Goal: Contribute content

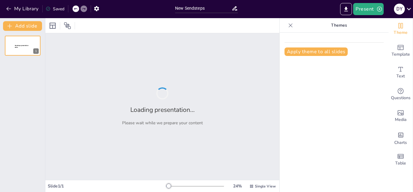
type input "New Sendsteps"
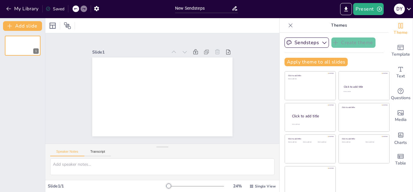
click at [119, 27] on div at bounding box center [162, 25] width 234 height 15
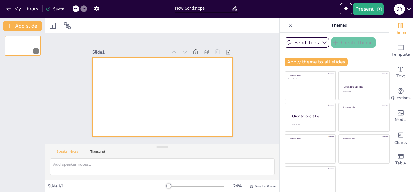
scroll to position [3, 0]
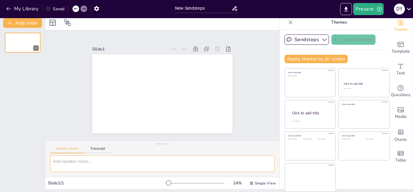
click at [94, 164] on textarea at bounding box center [162, 163] width 224 height 17
paste textarea "relacione y defina cada una de las etapas del ciclo de un proyecto, explicando …"
drag, startPoint x: 128, startPoint y: 162, endPoint x: 42, endPoint y: 145, distance: 87.8
click at [50, 155] on textarea "relacione y defina cada una de las etapas del ciclo de un proyecto, explicando …" at bounding box center [162, 163] width 224 height 17
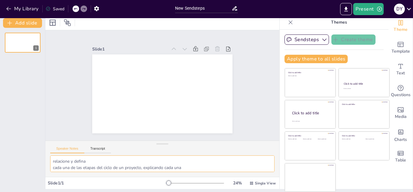
type textarea "relacione y defina cada una de las etapas del ciclo de un proyecto, explicando …"
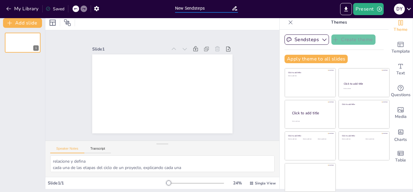
click at [199, 6] on input "New Sendsteps" at bounding box center [203, 8] width 57 height 9
paste input "relacione y defina cada una de las etapas del ciclo de un proyecto, explicando …"
type input "New Sendstrelacione y defina cada una de las etapas del ciclo de un proyecto, e…"
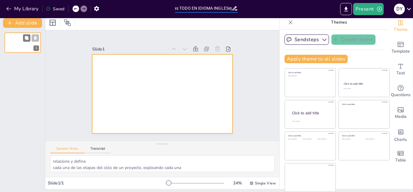
click at [14, 42] on div at bounding box center [23, 42] width 36 height 21
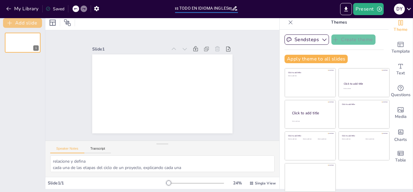
click at [20, 23] on button "Add slide" at bounding box center [22, 23] width 39 height 10
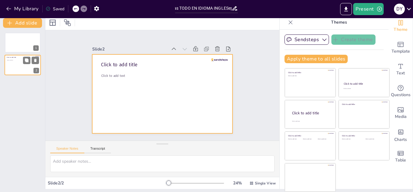
click at [7, 64] on div at bounding box center [23, 65] width 36 height 21
